Goal: Information Seeking & Learning: Learn about a topic

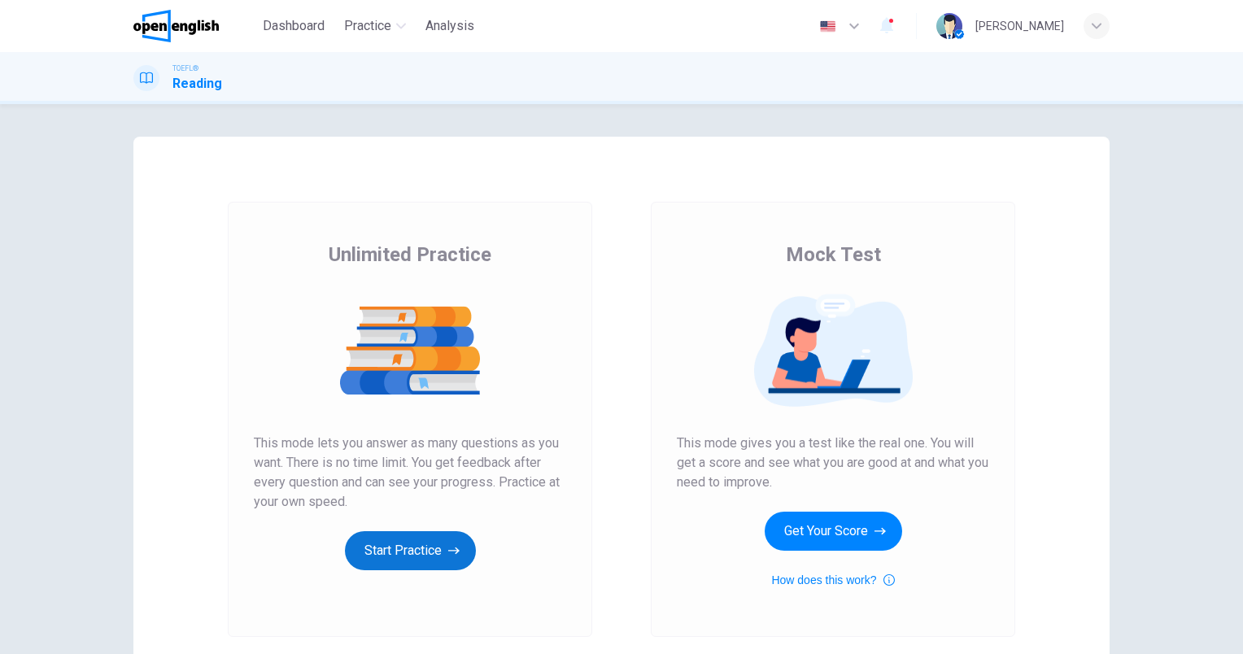
click at [423, 546] on button "Start Practice" at bounding box center [410, 550] width 131 height 39
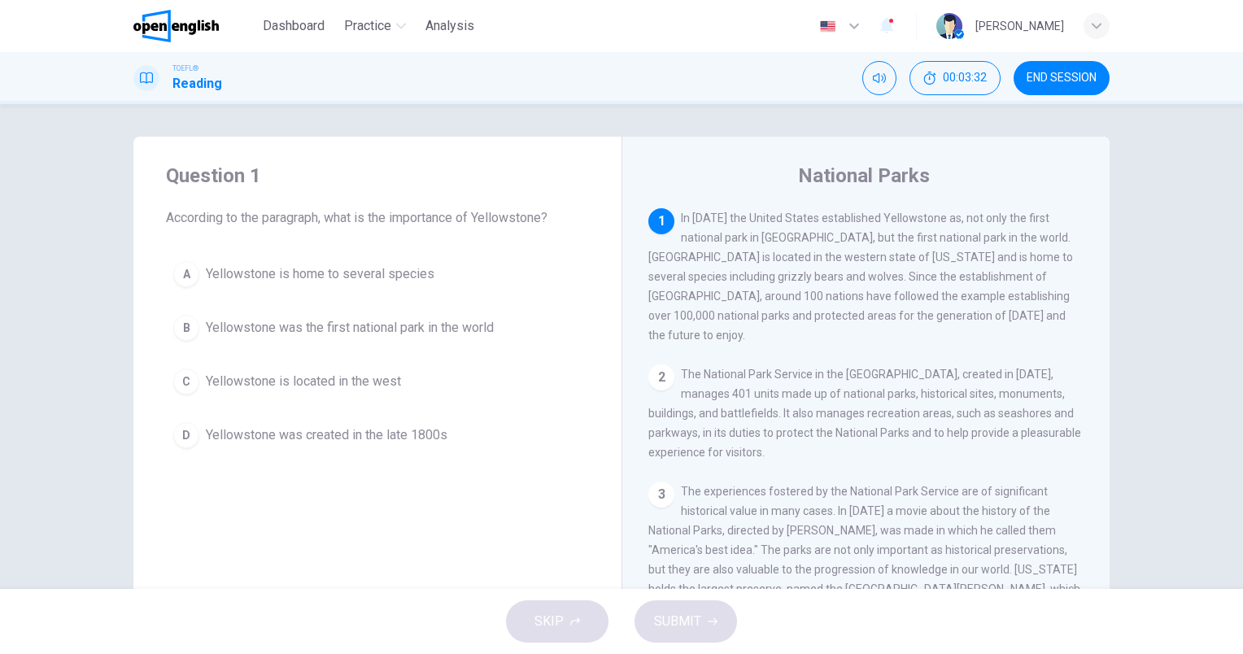
click at [433, 329] on span "Yellowstone was the first national park in the world" at bounding box center [350, 328] width 288 height 20
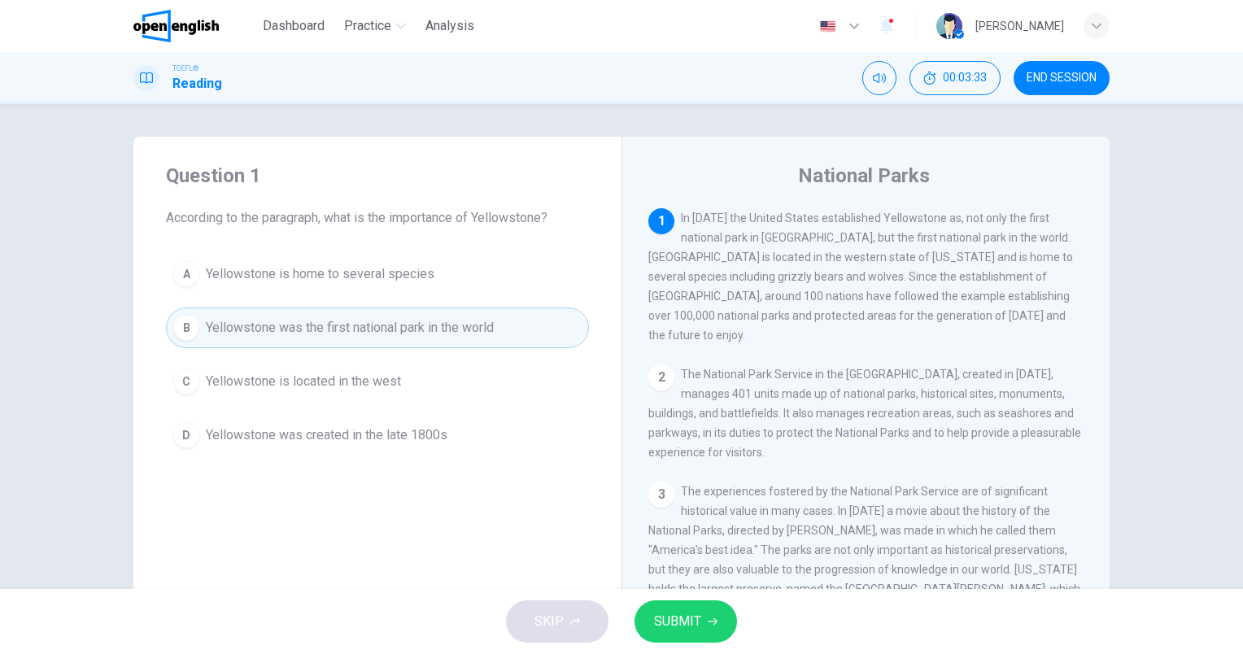
click at [683, 618] on span "SUBMIT" at bounding box center [677, 621] width 47 height 23
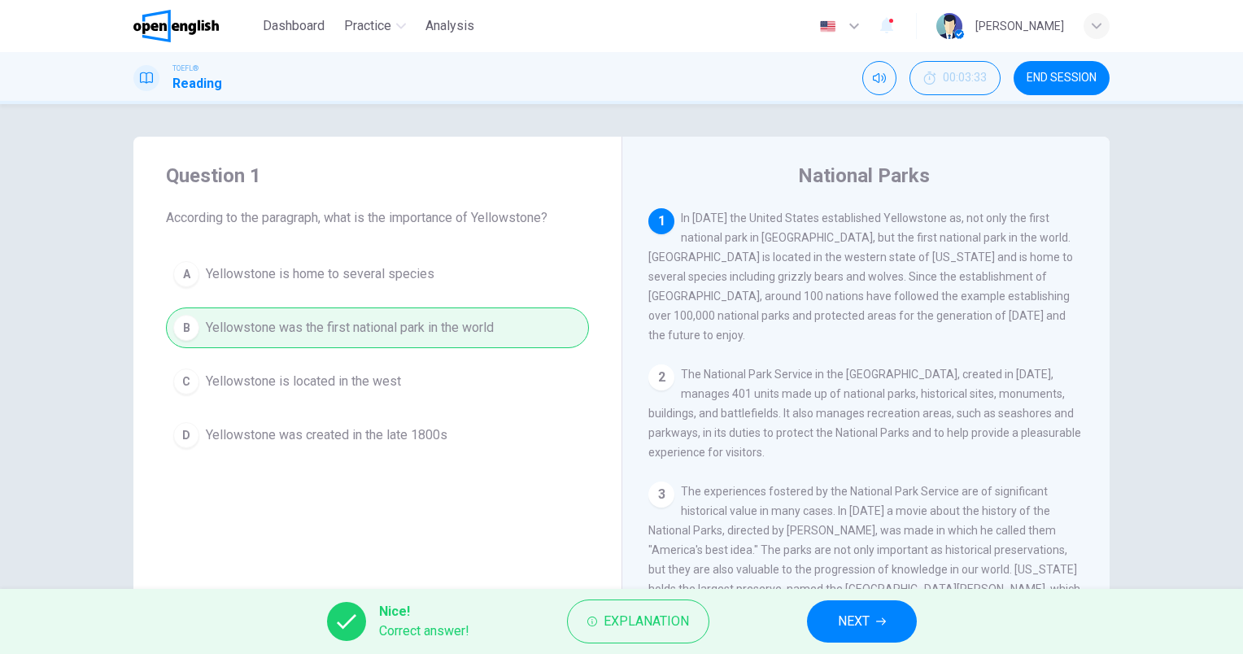
click at [860, 616] on span "NEXT" at bounding box center [854, 621] width 32 height 23
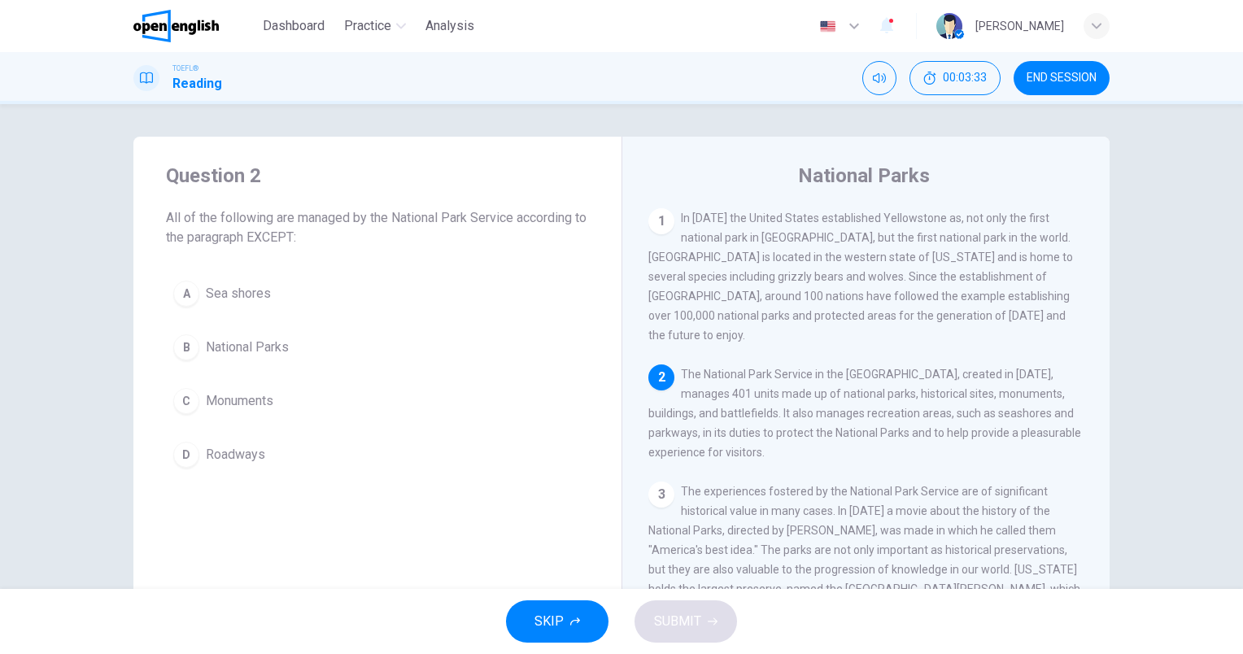
scroll to position [140, 0]
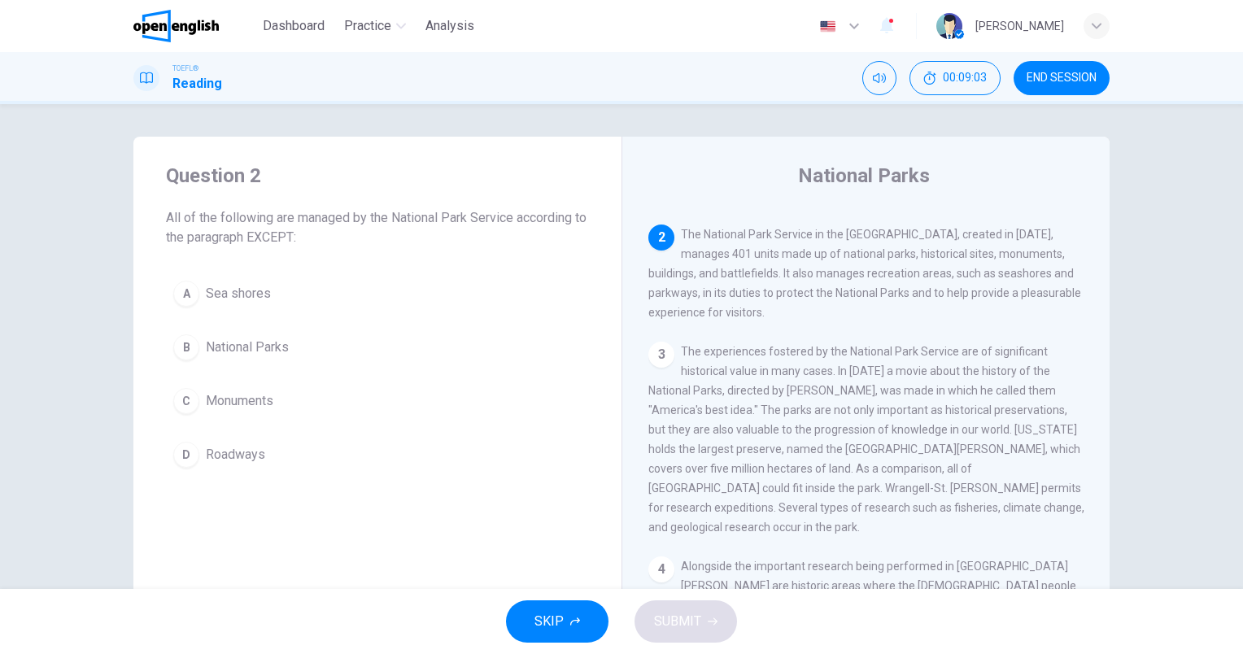
click at [237, 447] on span "Roadways" at bounding box center [235, 455] width 59 height 20
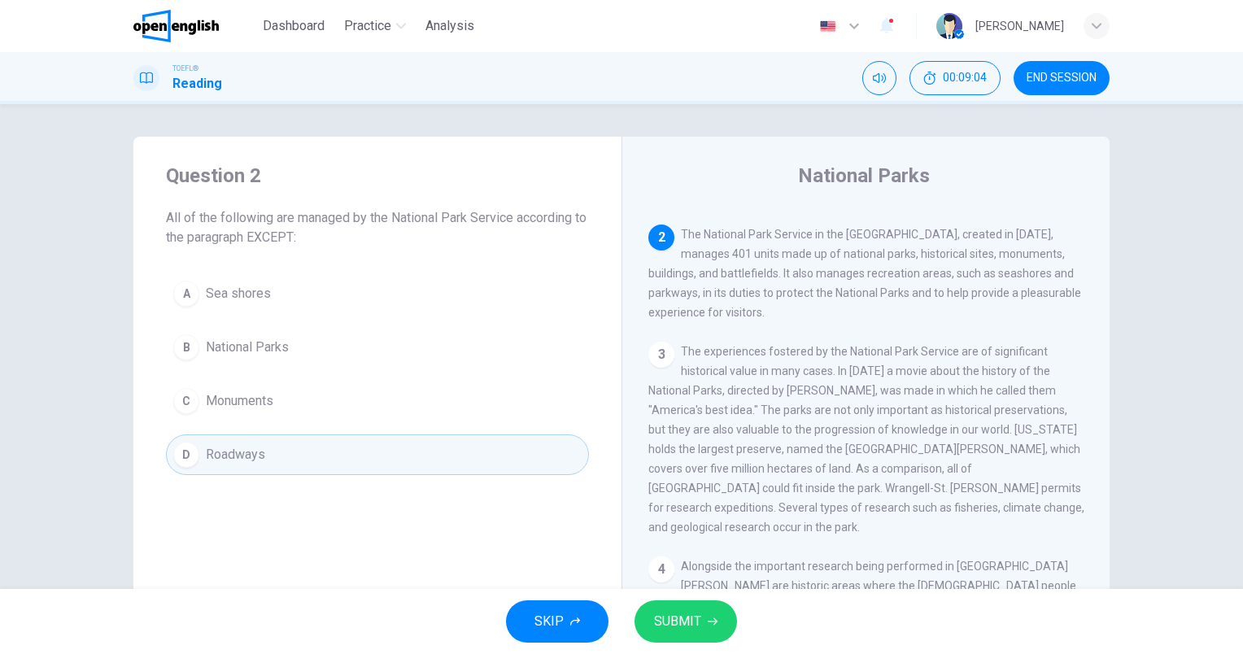
click at [742, 623] on div "SKIP SUBMIT" at bounding box center [621, 621] width 1243 height 65
click at [707, 618] on icon "button" at bounding box center [712, 621] width 10 height 10
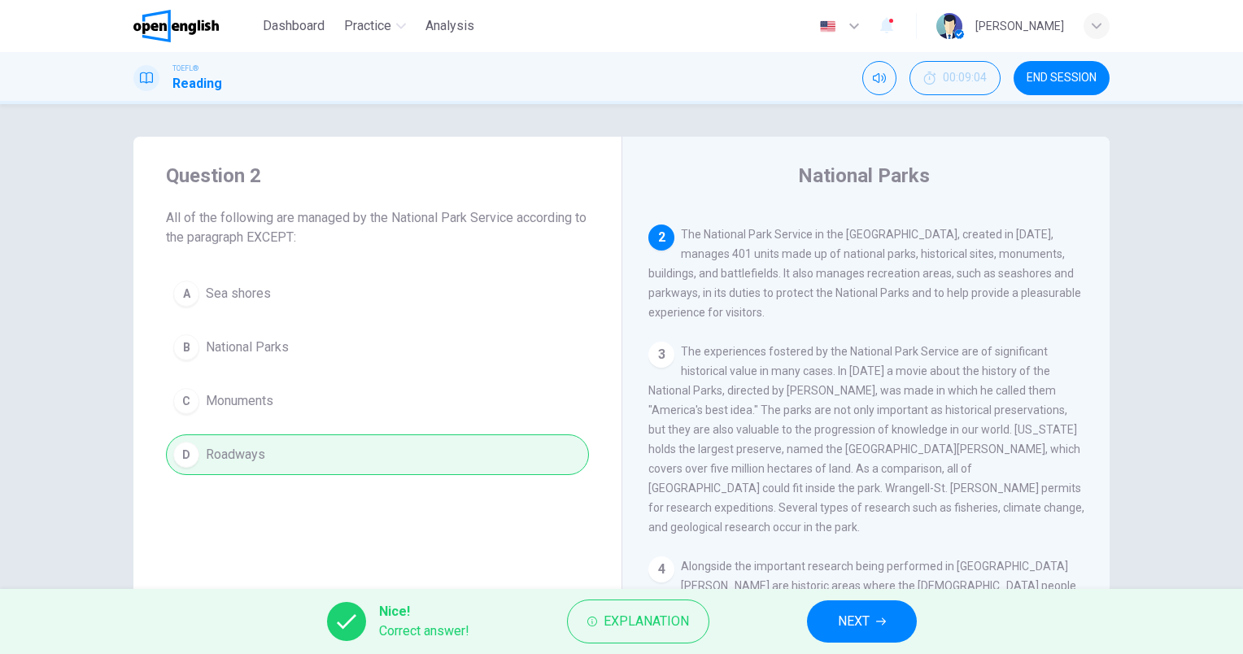
click at [860, 612] on span "NEXT" at bounding box center [854, 621] width 32 height 23
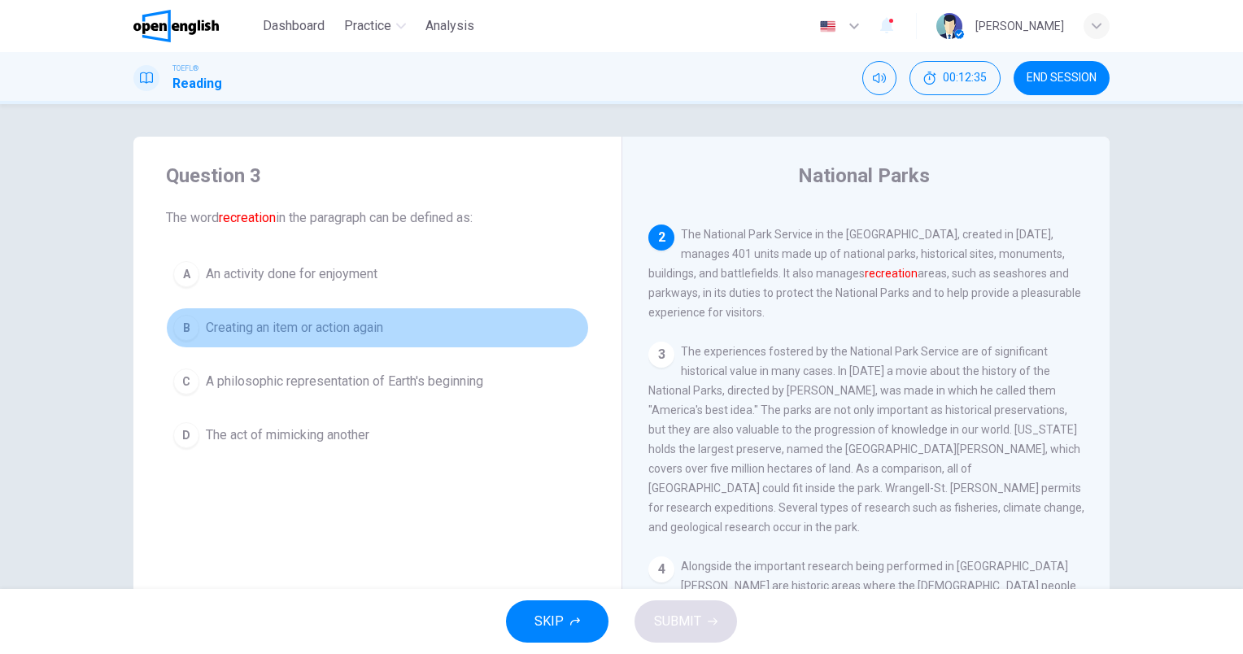
click at [320, 333] on span "Creating an item or action again" at bounding box center [294, 328] width 177 height 20
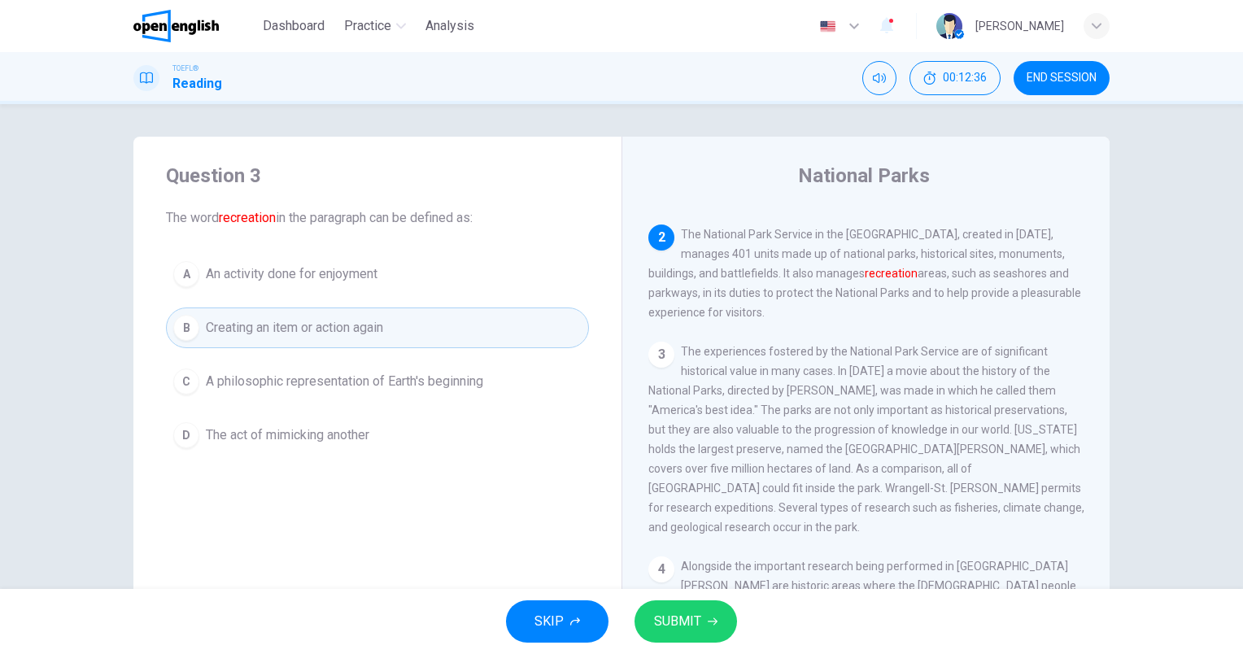
click at [683, 618] on span "SUBMIT" at bounding box center [677, 621] width 47 height 23
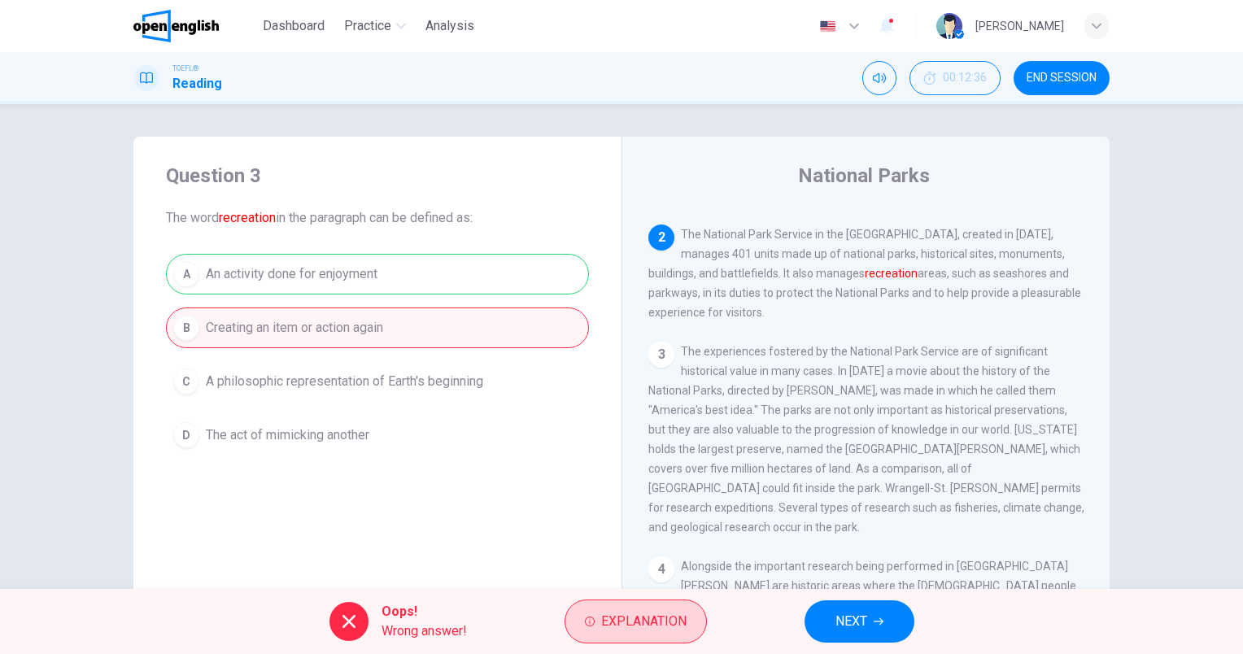
click at [649, 641] on button "Explanation" at bounding box center [635, 621] width 142 height 44
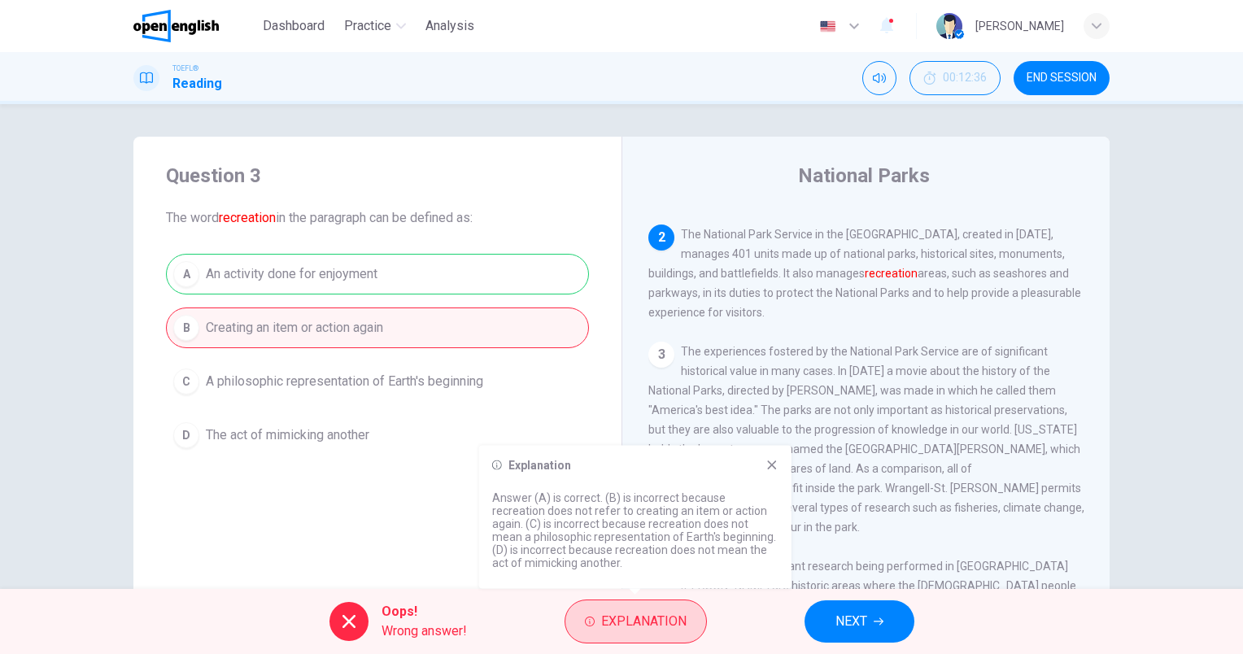
click at [646, 623] on span "Explanation" at bounding box center [643, 621] width 85 height 23
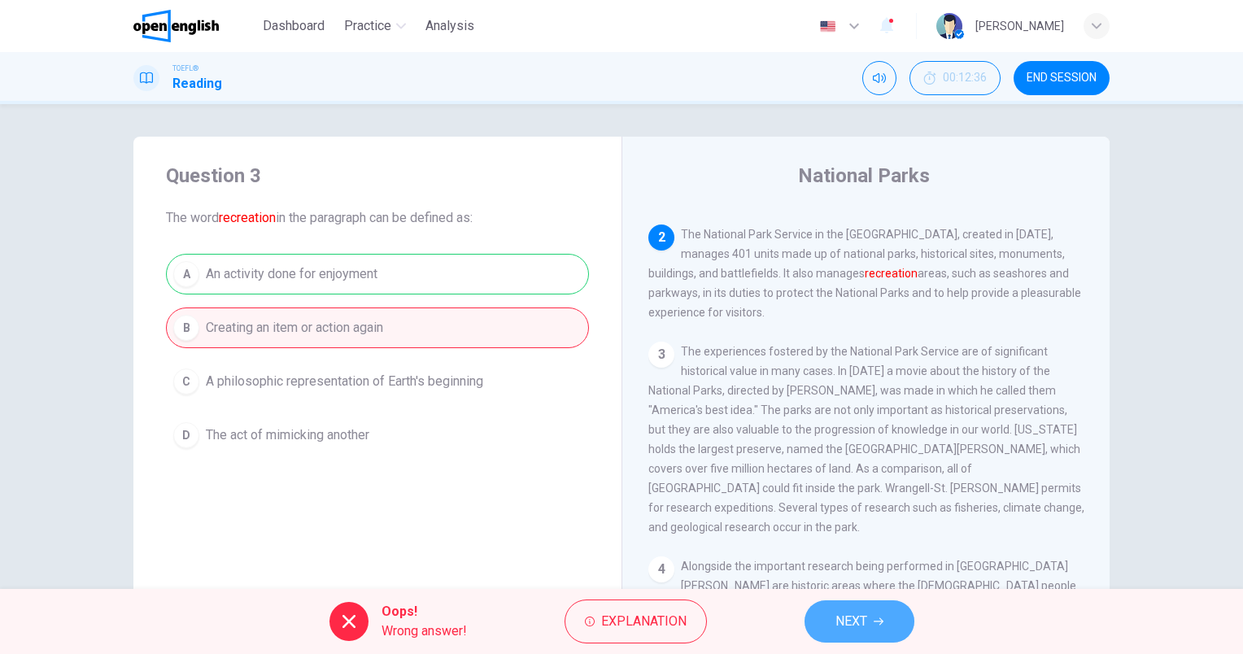
click at [825, 620] on button "NEXT" at bounding box center [859, 621] width 110 height 42
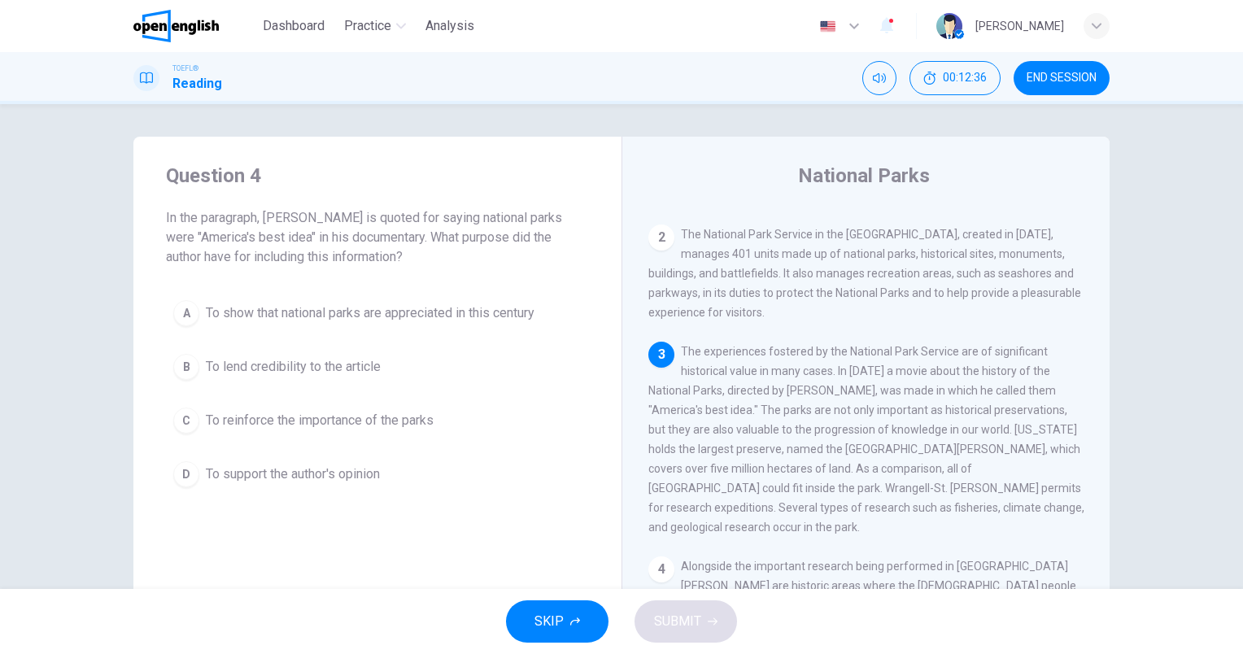
scroll to position [260, 0]
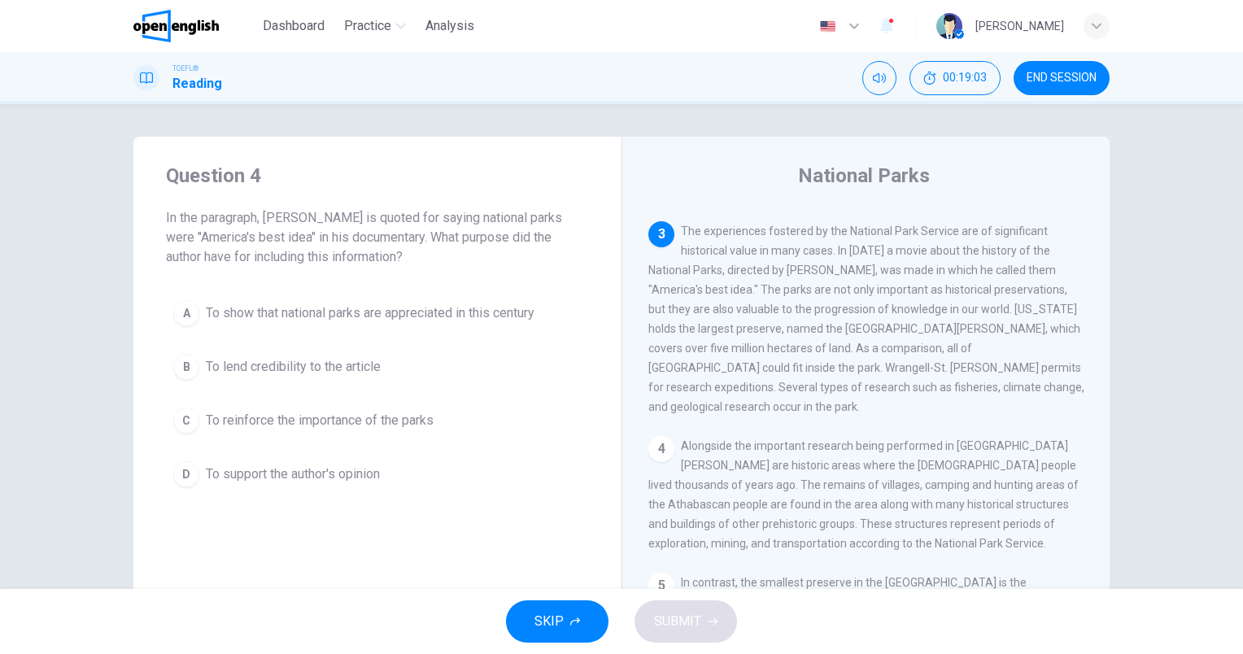
click at [333, 409] on button "C To reinforce the importance of the parks" at bounding box center [377, 420] width 423 height 41
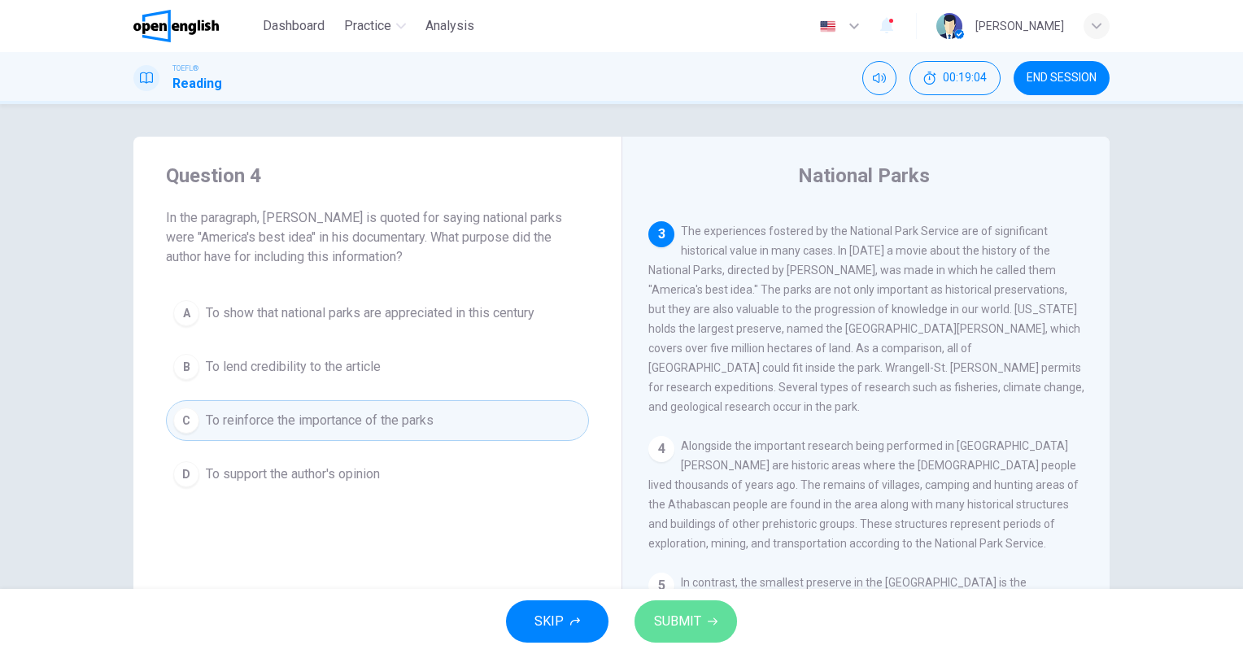
click at [693, 622] on span "SUBMIT" at bounding box center [677, 621] width 47 height 23
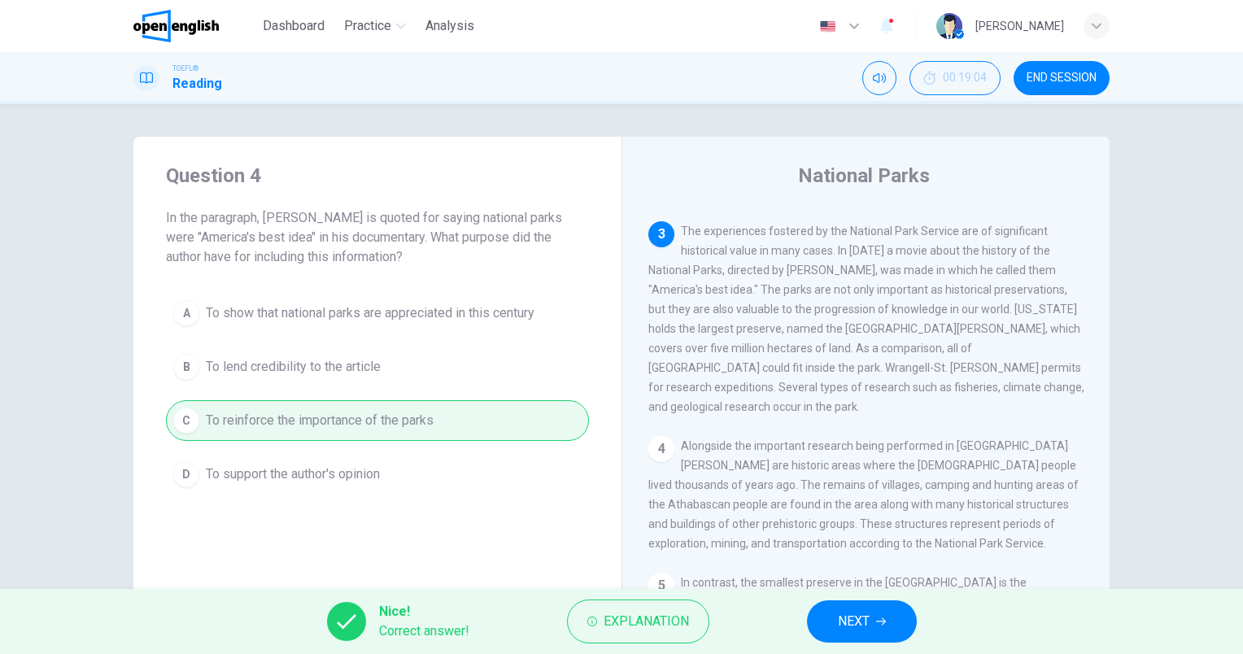
click at [1057, 77] on span "END SESSION" at bounding box center [1061, 78] width 70 height 13
